Goal: Task Accomplishment & Management: Manage account settings

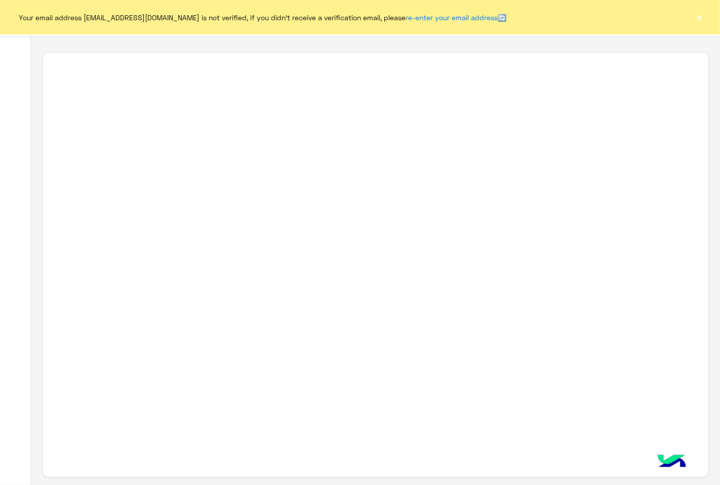
click at [703, 19] on button "×" at bounding box center [700, 17] width 10 height 10
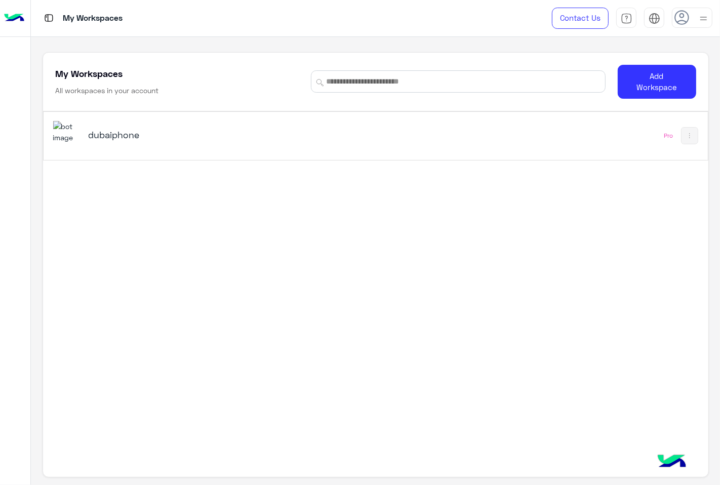
click at [477, 137] on div "dubaiphone Pro" at bounding box center [376, 136] width 665 height 48
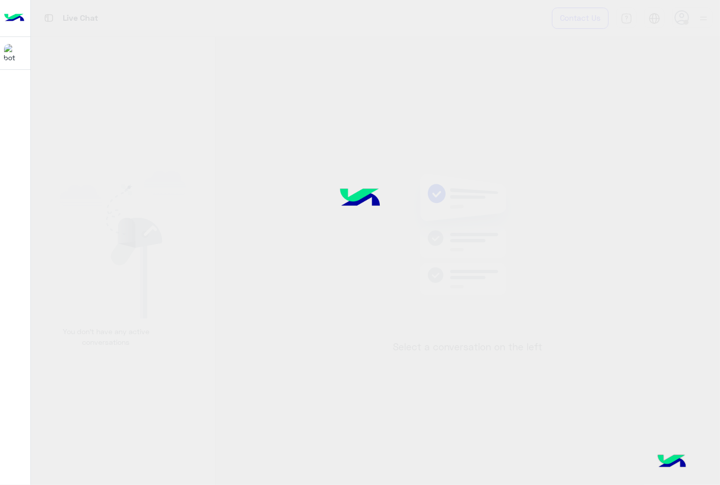
click at [555, 139] on div at bounding box center [360, 242] width 720 height 486
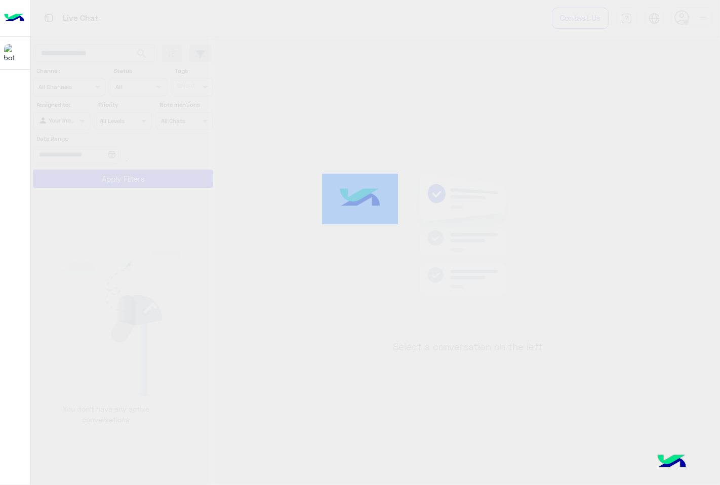
click at [474, 153] on div at bounding box center [360, 242] width 720 height 486
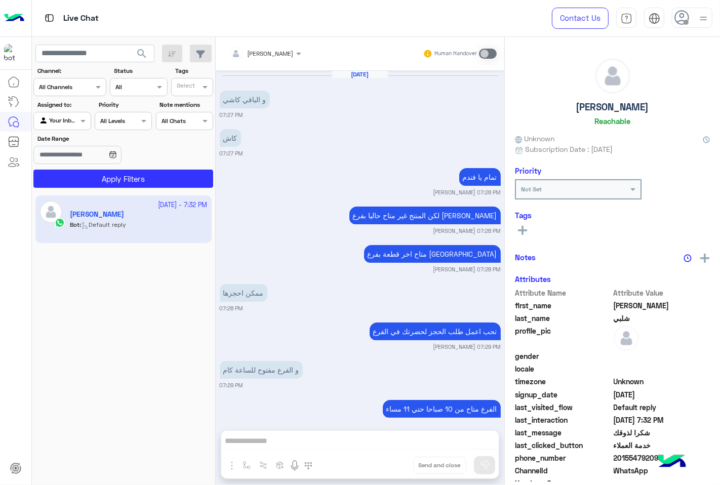
scroll to position [498, 0]
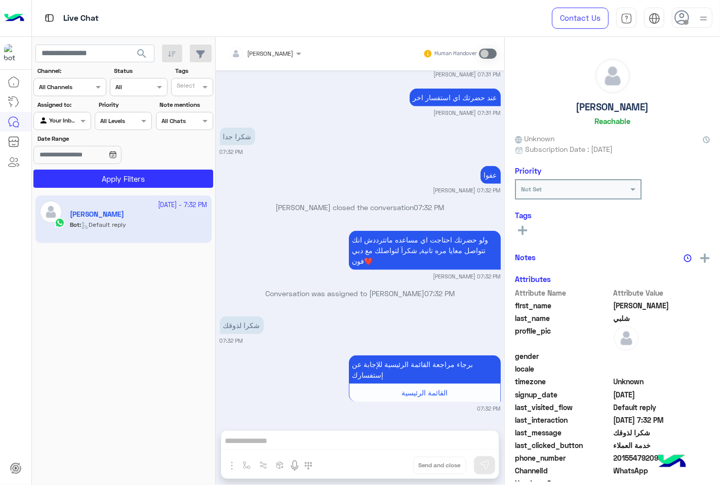
click at [680, 21] on use at bounding box center [682, 17] width 15 height 15
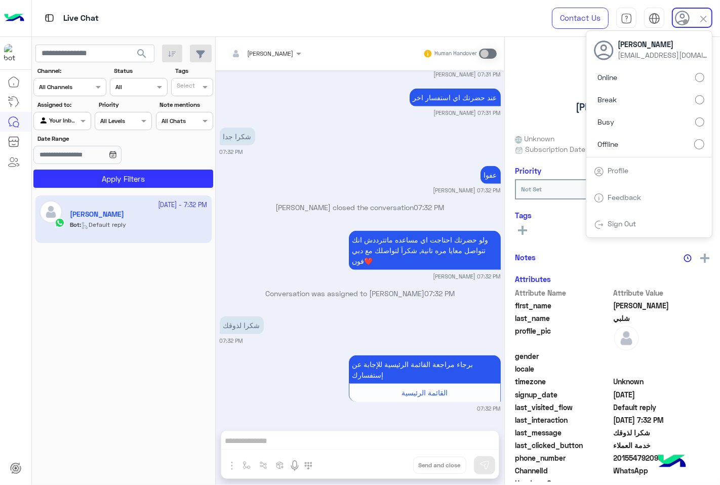
click at [639, 73] on label "Online" at bounding box center [649, 77] width 110 height 18
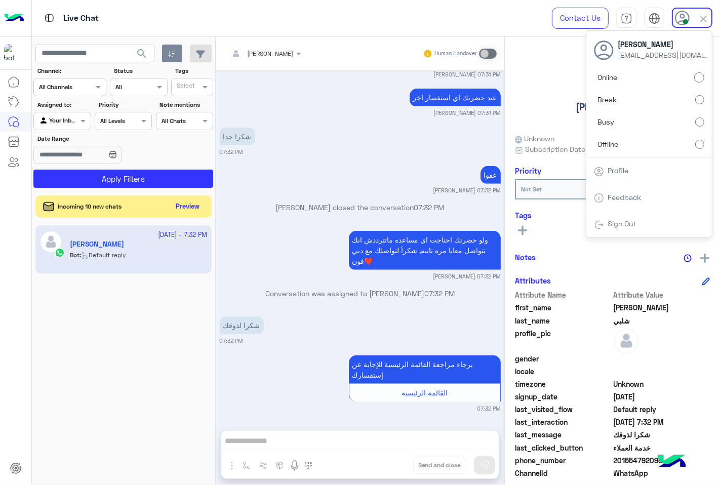
click at [165, 55] on button "button" at bounding box center [172, 54] width 21 height 18
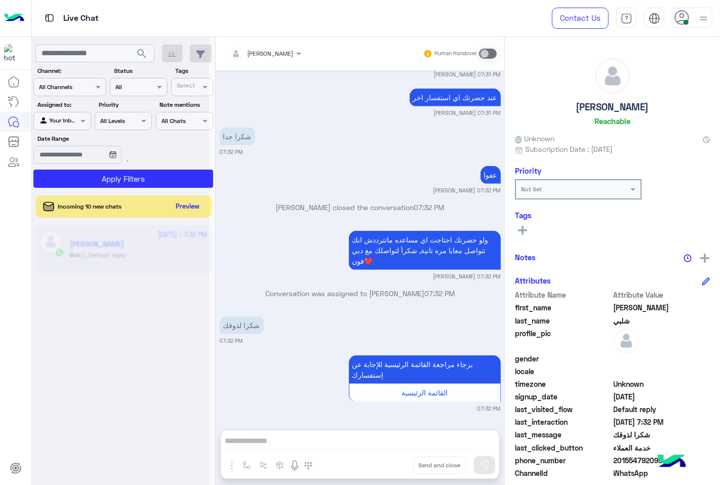
click at [148, 53] on div at bounding box center [120, 246] width 177 height 485
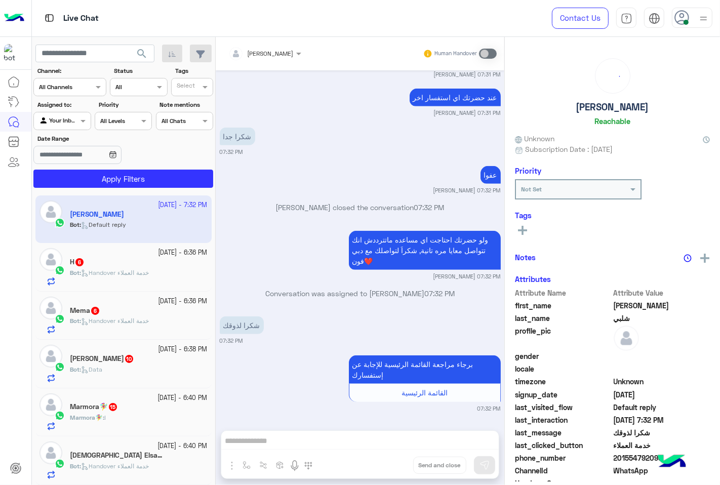
click at [698, 17] on img at bounding box center [703, 18] width 13 height 13
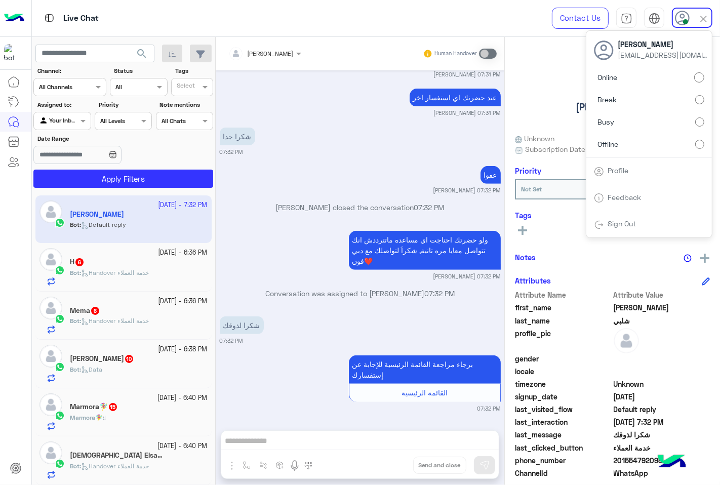
click at [608, 119] on span "Busy" at bounding box center [606, 121] width 17 height 11
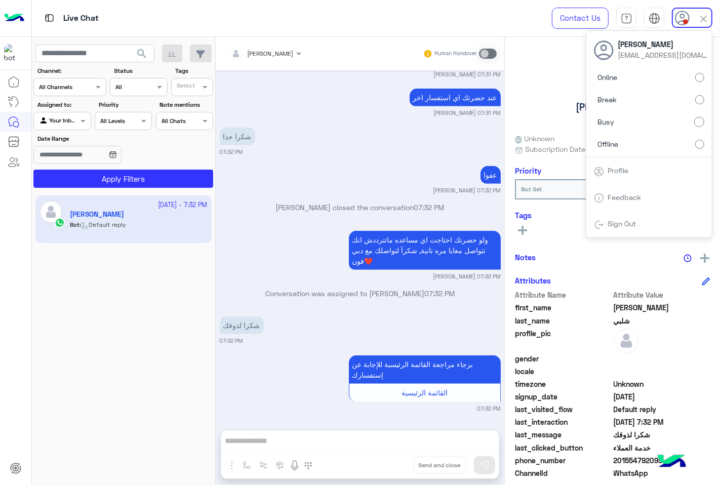
click at [141, 50] on span "search" at bounding box center [142, 54] width 12 height 12
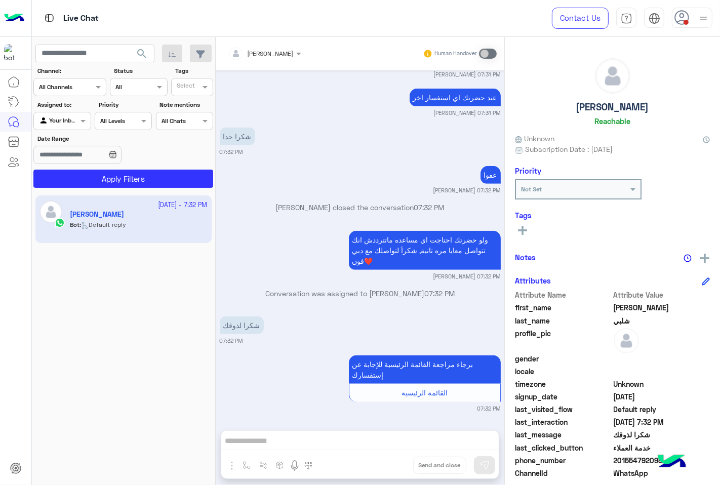
drag, startPoint x: 0, startPoint y: 246, endPoint x: 28, endPoint y: 258, distance: 31.1
click at [0, 246] on div at bounding box center [15, 279] width 31 height 414
